Goal: Communication & Community: Answer question/provide support

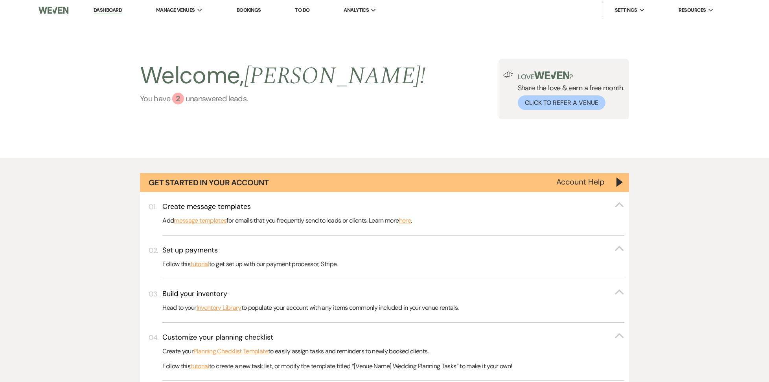
click at [177, 99] on div "2" at bounding box center [178, 99] width 12 height 12
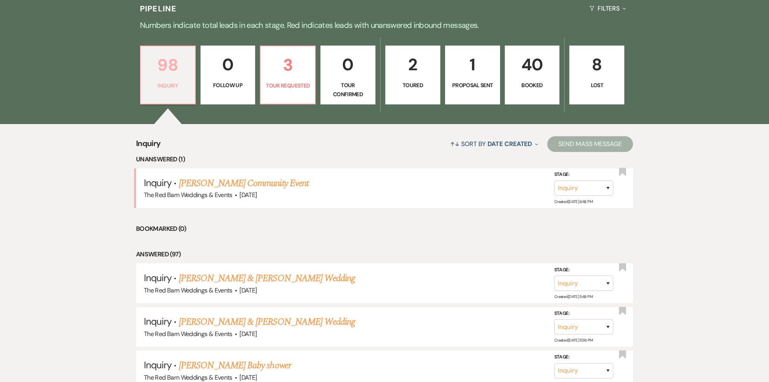
scroll to position [540, 0]
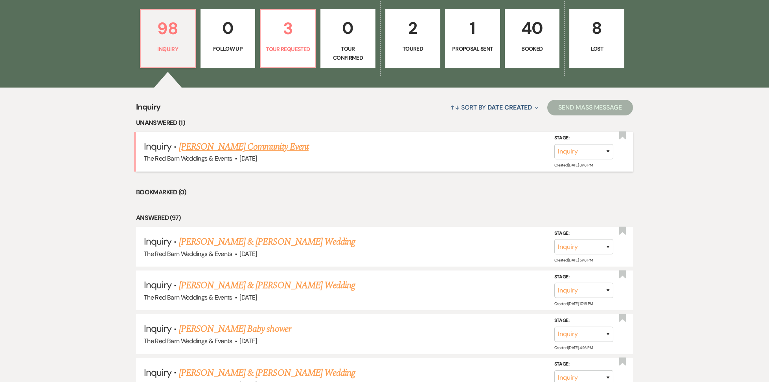
click at [226, 141] on link "[PERSON_NAME] Community Event" at bounding box center [244, 147] width 130 height 14
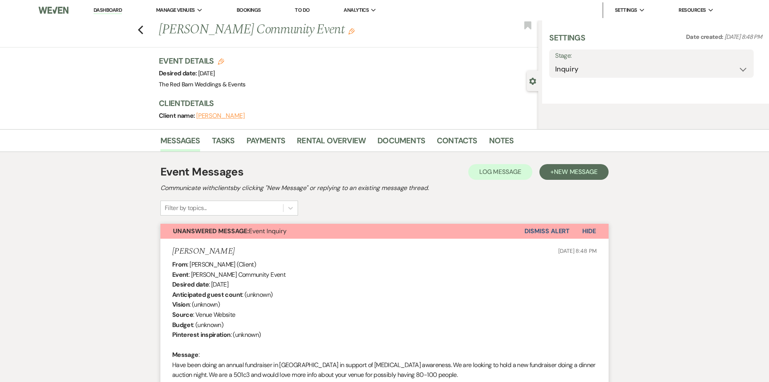
select select "5"
select select "7"
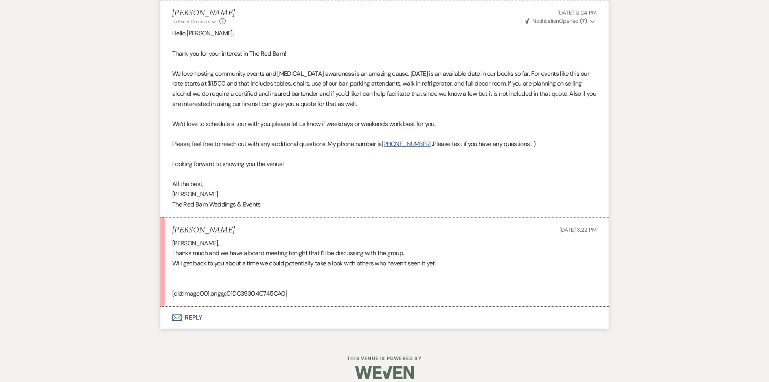
scroll to position [466, 0]
click at [191, 309] on button "Envelope Reply" at bounding box center [384, 318] width 448 height 22
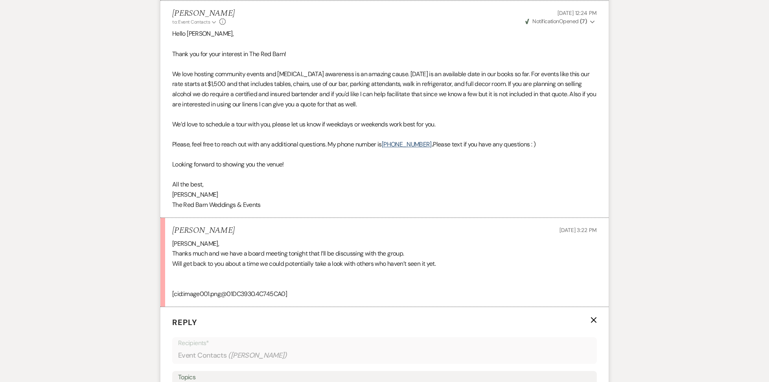
scroll to position [616, 0]
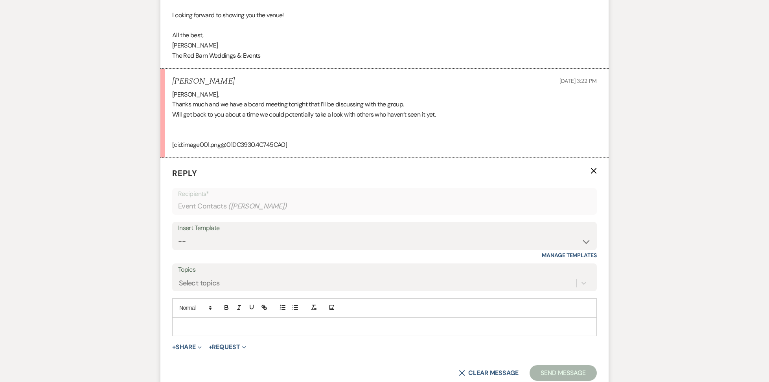
click at [208, 323] on p at bounding box center [384, 327] width 412 height 9
click at [230, 223] on div "Insert Template" at bounding box center [384, 228] width 413 height 11
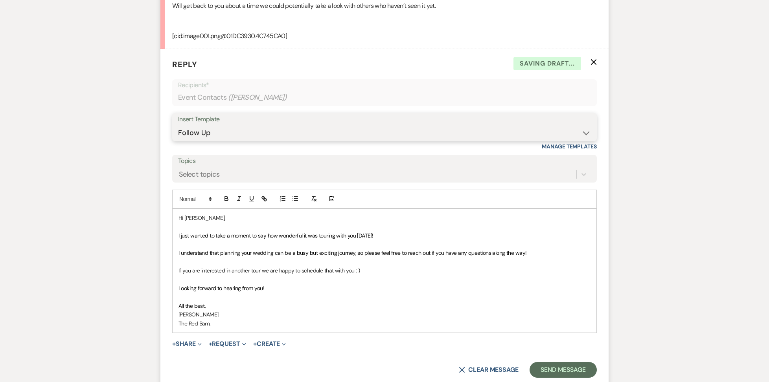
scroll to position [726, 0]
select select "0"
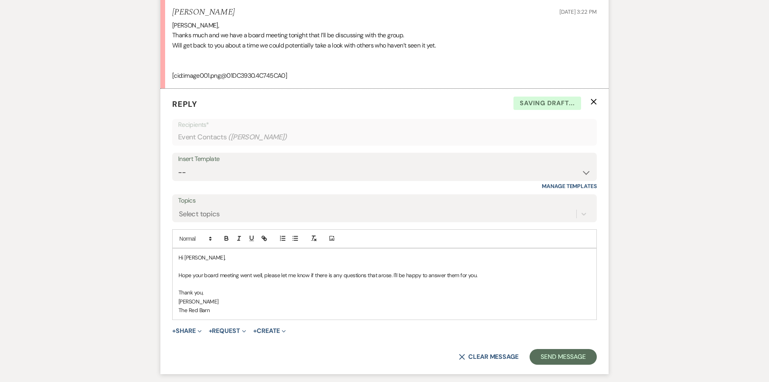
scroll to position [683, 0]
click at [551, 349] on button "Send Message" at bounding box center [562, 357] width 67 height 16
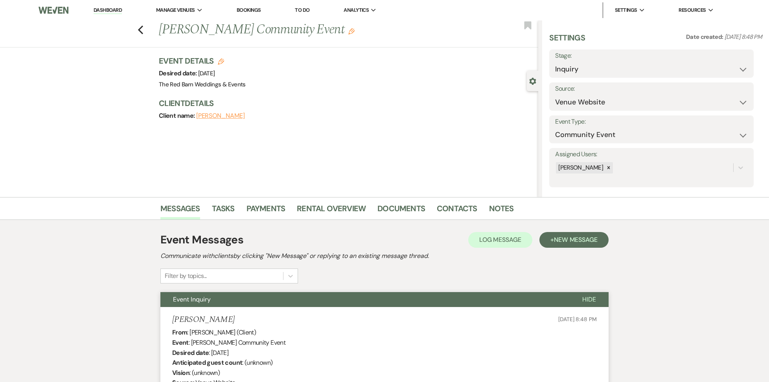
scroll to position [0, 0]
click at [116, 10] on link "Dashboard" at bounding box center [108, 10] width 28 height 7
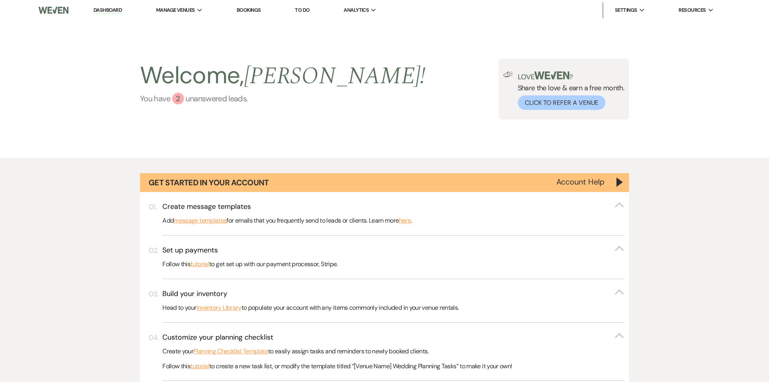
click at [176, 102] on div "2" at bounding box center [178, 99] width 12 height 12
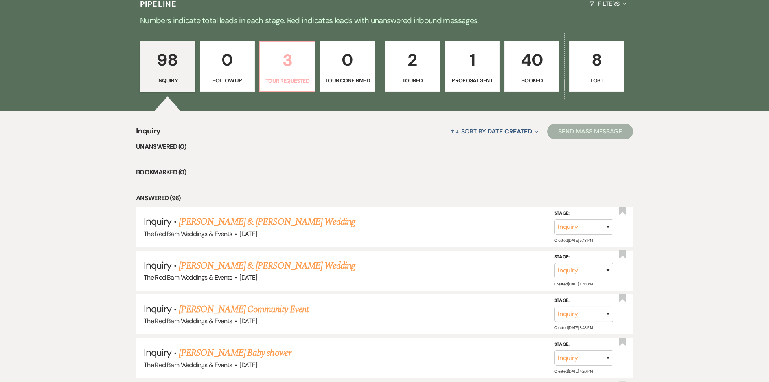
click at [279, 66] on p "3" at bounding box center [287, 60] width 45 height 26
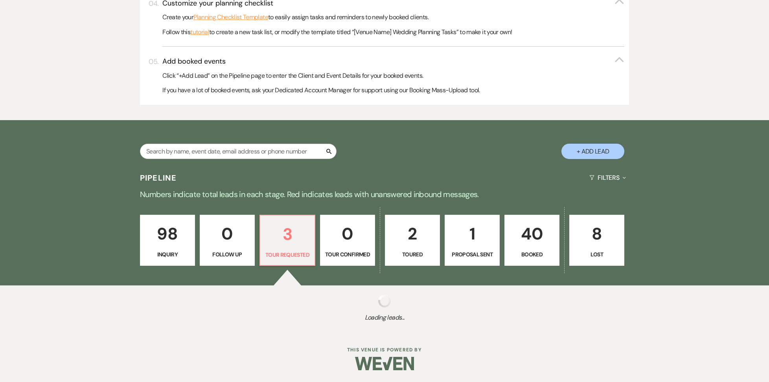
select select "2"
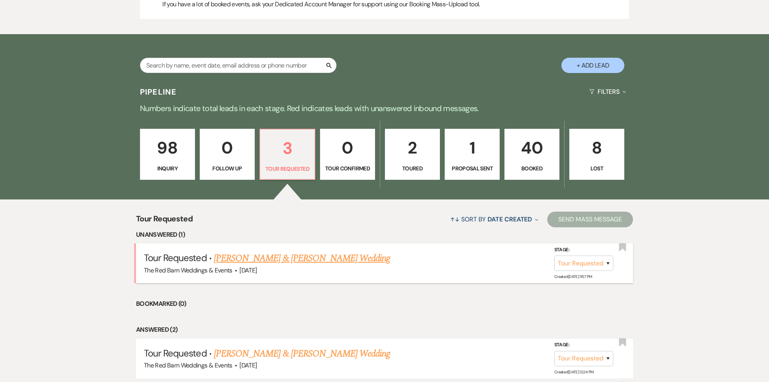
scroll to position [421, 0]
click at [275, 264] on link "[PERSON_NAME] & [PERSON_NAME] Wedding" at bounding box center [302, 258] width 176 height 14
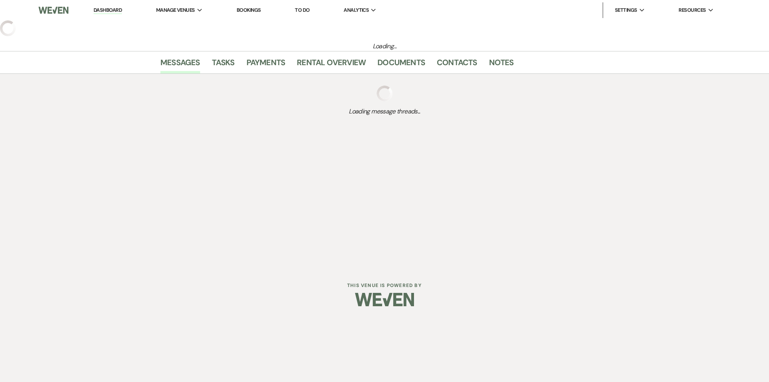
select select "2"
select select "5"
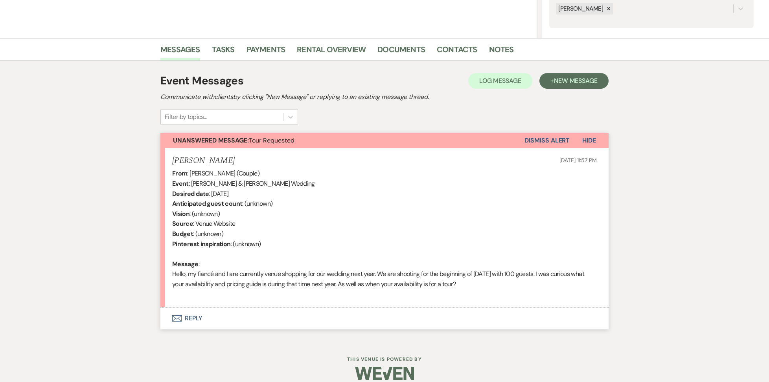
scroll to position [159, 0]
click at [195, 316] on button "Envelope Reply" at bounding box center [384, 320] width 448 height 22
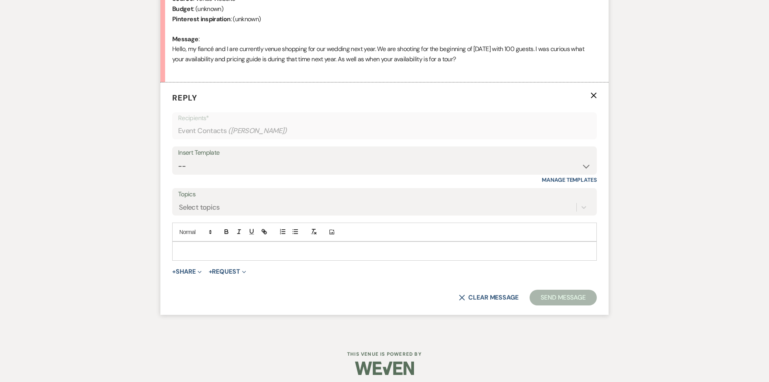
scroll to position [384, 0]
select select "4848"
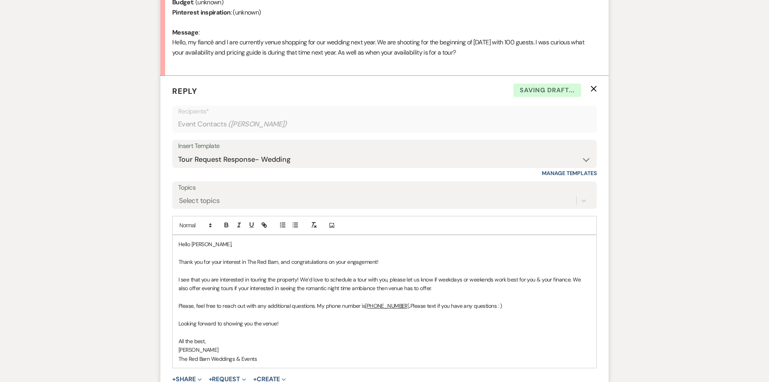
click at [302, 279] on span "I see that you are interested in touring the property! We’d love to schedule a …" at bounding box center [380, 284] width 404 height 16
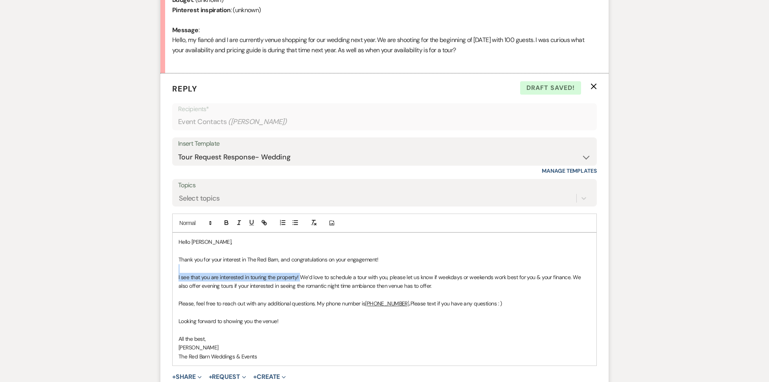
drag, startPoint x: 301, startPoint y: 277, endPoint x: 168, endPoint y: 265, distance: 133.4
click at [168, 265] on form "Reply X Draft saved! Recipients* Event Contacts ( [PERSON_NAME] ) Insert Templa…" at bounding box center [384, 247] width 448 height 347
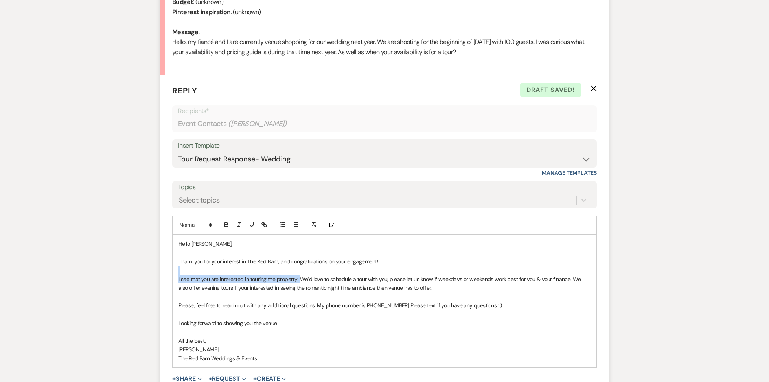
scroll to position [389, 0]
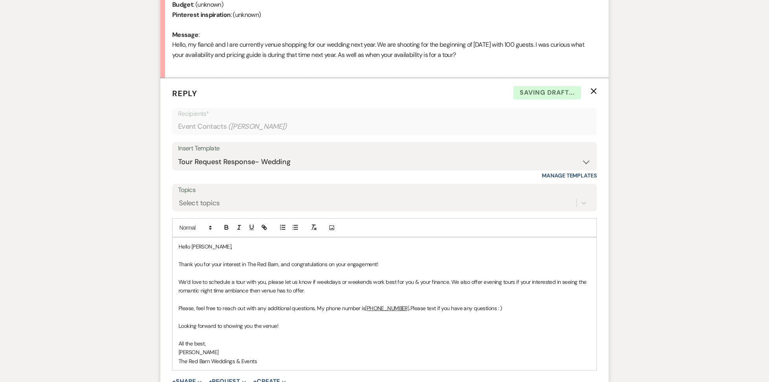
click at [334, 289] on p "﻿ We’d love to schedule a tour with you, please let us know if weekdays or week…" at bounding box center [384, 287] width 412 height 18
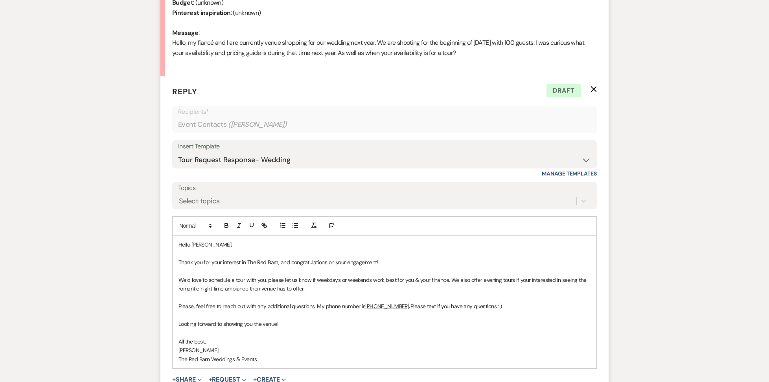
click at [377, 268] on p at bounding box center [384, 271] width 412 height 9
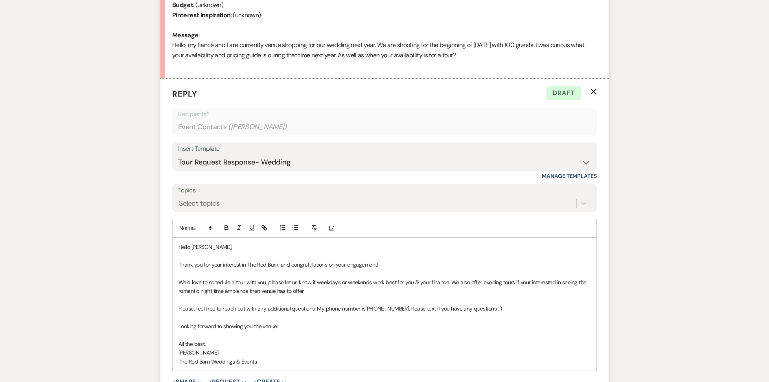
scroll to position [386, 0]
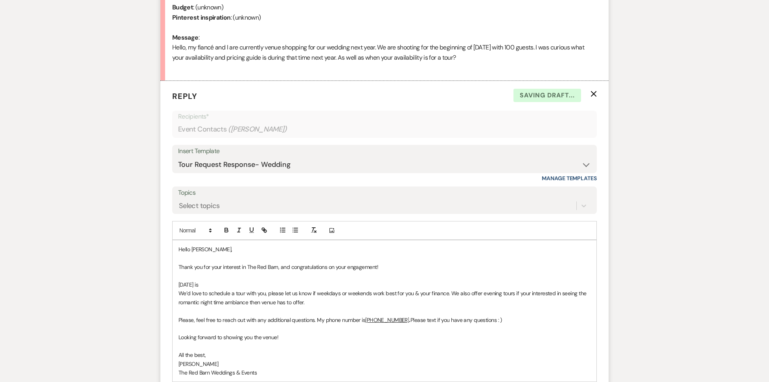
click at [178, 281] on p "[DATE] is" at bounding box center [384, 285] width 412 height 9
click at [249, 283] on p "All dates in [DATE] is" at bounding box center [384, 285] width 412 height 9
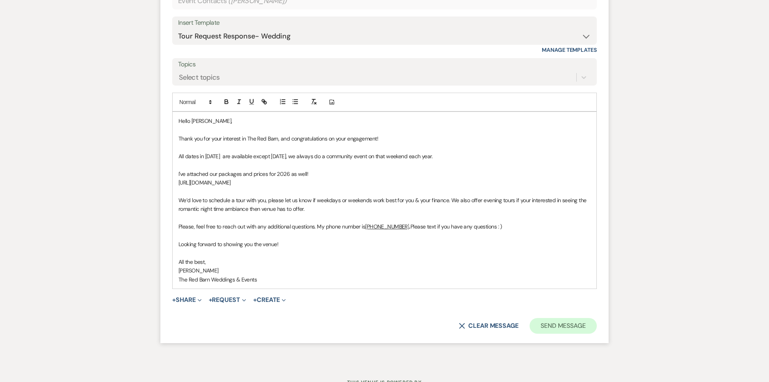
scroll to position [515, 0]
click at [553, 318] on button "Send Message" at bounding box center [562, 326] width 67 height 16
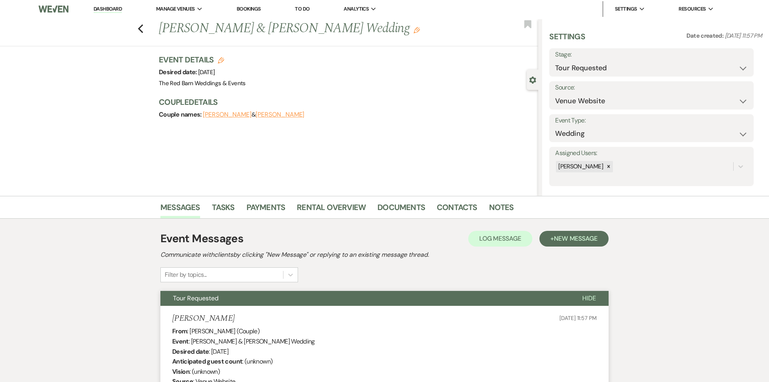
scroll to position [1, 0]
drag, startPoint x: 115, startPoint y: 6, endPoint x: 114, endPoint y: 10, distance: 4.4
click at [115, 6] on li "Dashboard" at bounding box center [108, 10] width 36 height 16
click at [114, 10] on link "Dashboard" at bounding box center [108, 9] width 28 height 7
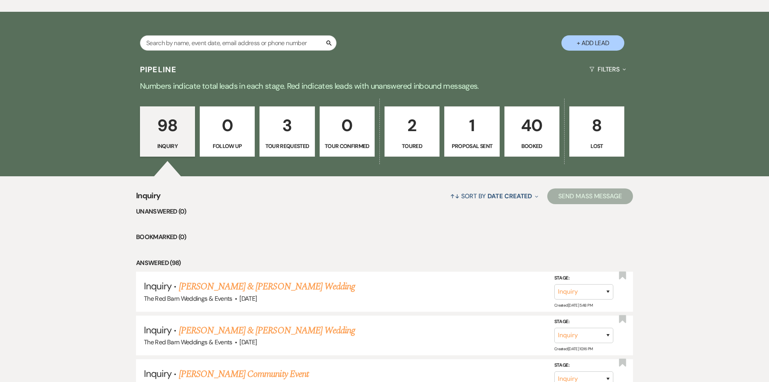
scroll to position [480, 0]
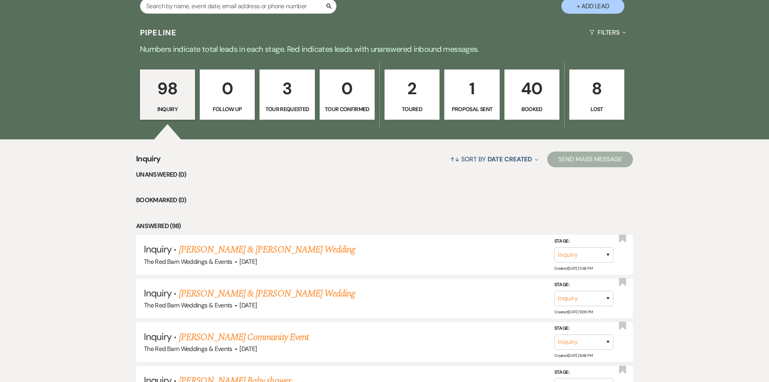
click at [467, 99] on p "1" at bounding box center [471, 88] width 45 height 26
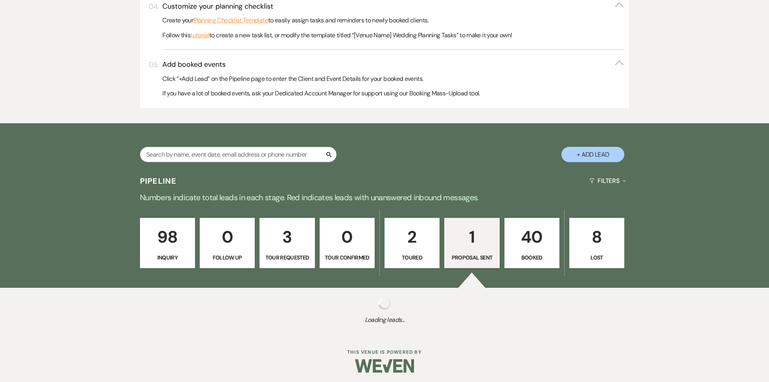
select select "6"
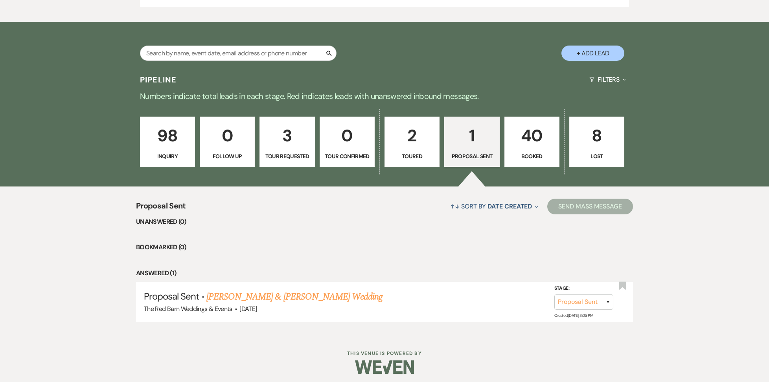
scroll to position [432, 0]
click at [336, 305] on div "The Red Barn Weddings & Events · [DATE]" at bounding box center [384, 310] width 481 height 10
click at [338, 297] on link "[PERSON_NAME] & [PERSON_NAME] Wedding" at bounding box center [294, 297] width 176 height 14
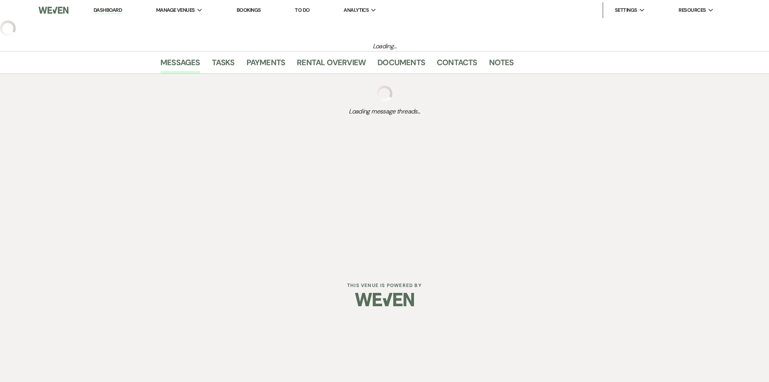
select select "6"
select select "5"
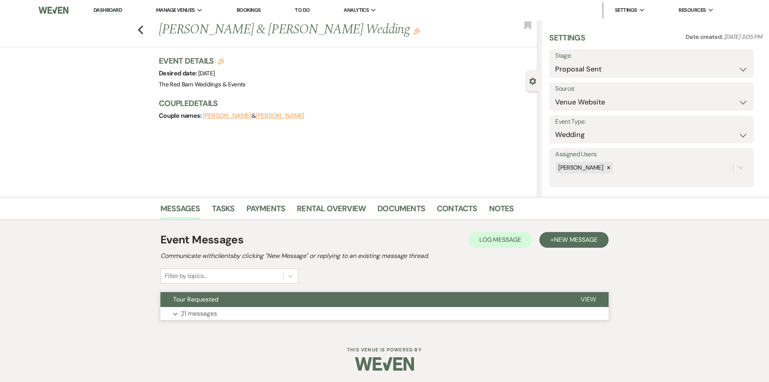
click at [203, 311] on p "21 messages" at bounding box center [199, 314] width 36 height 10
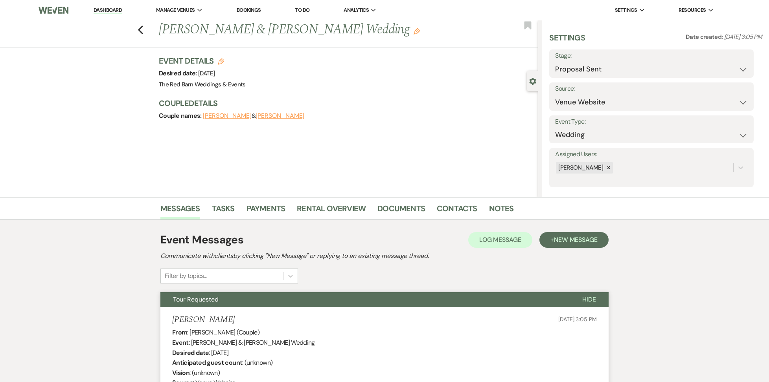
click at [111, 11] on link "Dashboard" at bounding box center [108, 10] width 28 height 7
